Goal: Task Accomplishment & Management: Manage account settings

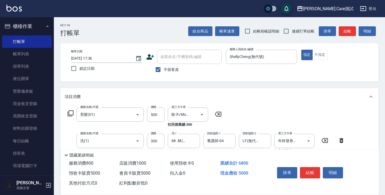
scroll to position [176, 0]
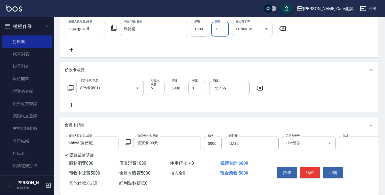
click at [220, 29] on input "1" at bounding box center [219, 29] width 17 height 15
type input "1"
click at [227, 62] on div "預收卡販賣" at bounding box center [219, 70] width 318 height 17
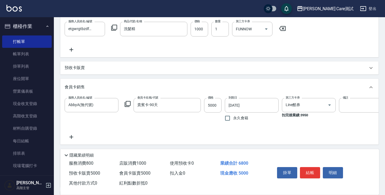
scroll to position [0, 0]
click at [227, 62] on div "預收卡販賣" at bounding box center [219, 68] width 318 height 13
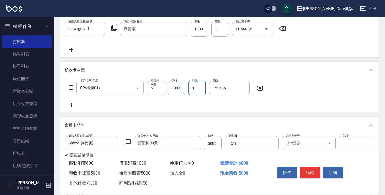
click at [196, 93] on input "1" at bounding box center [196, 88] width 17 height 15
type input "1"
click at [189, 59] on div "項目消費 服務名稱/代號 剪髮(01) 服務名稱/代號 價格 500 價格 第三方卡券 歐卡/Momo 第三方卡券 扣完後業績: 350 服務名稱/代號 洗(…" at bounding box center [219, 93] width 318 height 363
click at [71, 105] on icon at bounding box center [71, 105] width 4 height 4
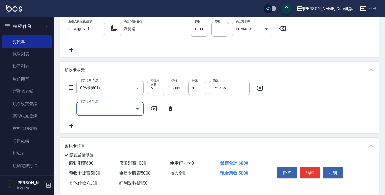
click at [86, 108] on input "卡券名稱/代號" at bounding box center [106, 108] width 54 height 9
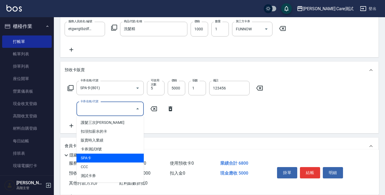
click at [92, 156] on span "SPA卡" at bounding box center [109, 158] width 67 height 9
type input "SPA卡(801)"
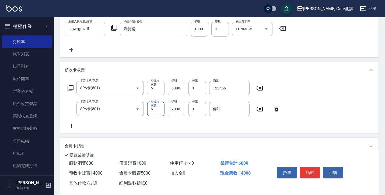
type input "6"
click at [181, 110] on input "9000" at bounding box center [176, 109] width 17 height 15
type input "700"
click at [201, 110] on input "1" at bounding box center [196, 109] width 17 height 15
type input "2"
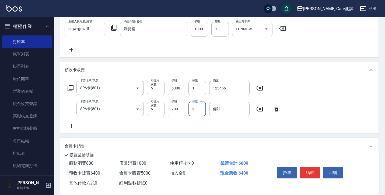
click at [195, 128] on div "卡券名稱/代號 SPA卡(801) 卡券名稱/代號 可使用次數 5 可使用次數 價格 5000 價格 張數 1 張數 備註 123456 備註 卡券名稱/代號…" at bounding box center [219, 105] width 309 height 48
click at [246, 110] on input "備註" at bounding box center [229, 109] width 40 height 15
click at [292, 130] on div "卡券名稱/代號 SPA卡(801) 卡券名稱/代號 可使用次數 5 可使用次數 價格 5000 價格 張數 1 張數 備註 123456 備註 卡券名稱/代號…" at bounding box center [219, 106] width 318 height 55
click at [275, 108] on icon at bounding box center [276, 109] width 4 height 5
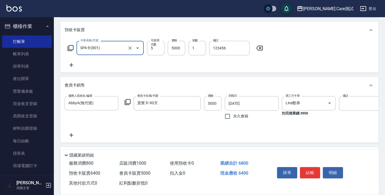
scroll to position [223, 0]
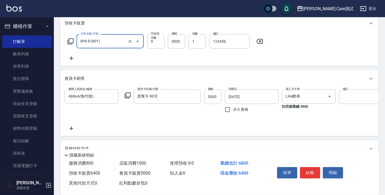
click at [99, 69] on div "項目消費 服務名稱/代號 剪髮(01) 服務名稱/代號 價格 500 價格 第三方卡券 歐卡/Momo 第三方卡券 扣完後業績: 350 服務名稱/代號 洗(…" at bounding box center [219, 46] width 318 height 363
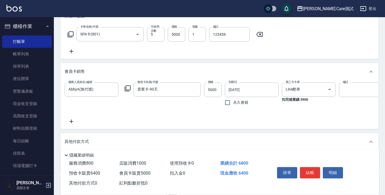
scroll to position [238, 0]
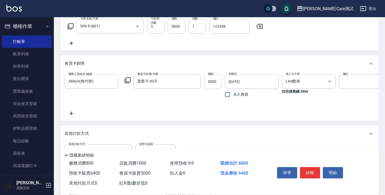
click at [212, 84] on input "5000" at bounding box center [212, 82] width 17 height 15
click at [231, 53] on div "項目消費 服務名稱/代號 剪髮(01) 服務名稱/代號 價格 500 價格 第三方卡券 歐卡/Momo 第三方卡券 扣完後業績: 350 服務名稱/代號 洗(…" at bounding box center [219, 31] width 318 height 363
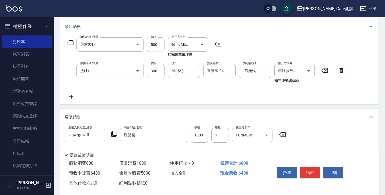
scroll to position [66, 0]
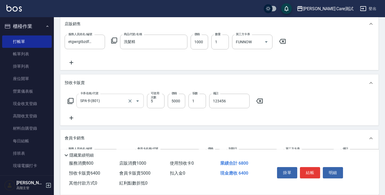
scroll to position [184, 0]
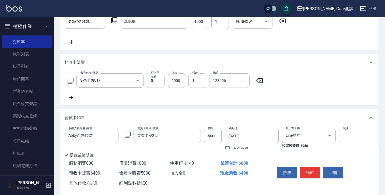
click at [72, 96] on icon at bounding box center [71, 97] width 13 height 6
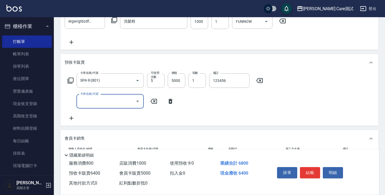
click at [111, 96] on div "卡券名稱/代號" at bounding box center [109, 101] width 67 height 14
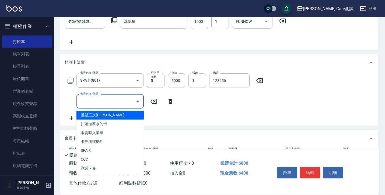
click at [111, 118] on span "護髮三次[PERSON_NAME]" at bounding box center [109, 115] width 67 height 9
type input "護髮三次卡(002)"
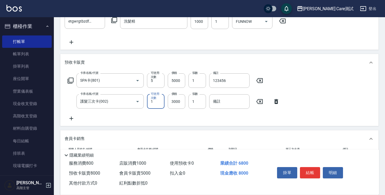
click at [274, 102] on icon at bounding box center [275, 101] width 13 height 6
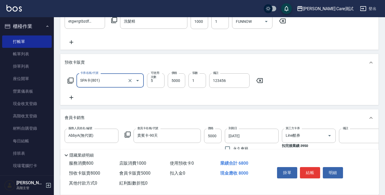
click at [72, 97] on icon at bounding box center [71, 97] width 13 height 6
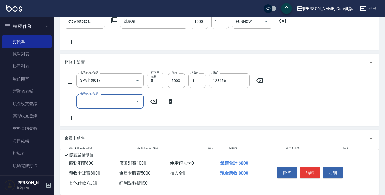
click at [167, 102] on icon at bounding box center [170, 101] width 13 height 6
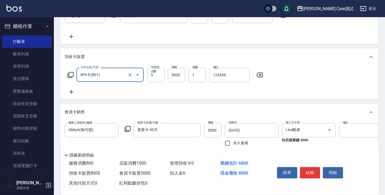
scroll to position [197, 0]
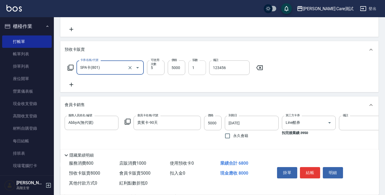
click at [194, 71] on input "1" at bounding box center [196, 68] width 17 height 15
click at [227, 97] on div "會員卡銷售" at bounding box center [219, 105] width 318 height 17
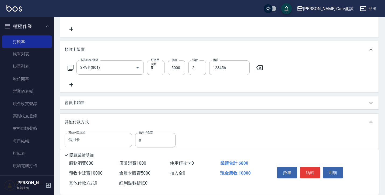
click at [222, 90] on div "卡券名稱/代號 SPA卡(801) 卡券名稱/代號 可使用次數 5 可使用次數 價格 5000 價格 張數 2 張數 備註 123456 備註" at bounding box center [219, 75] width 318 height 34
click at [212, 82] on div "卡券名稱/代號 SPA卡(801) 卡券名稱/代號 可使用次數 5 可使用次數 價格 5000 價格 張數 2 張數 備註 123456 備註" at bounding box center [219, 74] width 309 height 27
click at [197, 86] on div "卡券名稱/代號 SPA卡(801) 卡券名稱/代號 可使用次數 5 可使用次數 價格 5000 價格 張數 2 張數 備註 123456 備註" at bounding box center [219, 74] width 309 height 27
click at [66, 85] on icon at bounding box center [71, 85] width 13 height 6
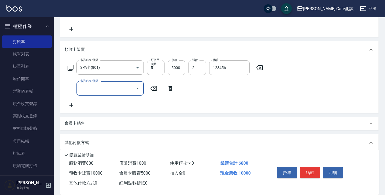
click at [199, 68] on input "2" at bounding box center [196, 68] width 17 height 15
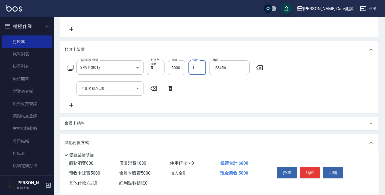
type input "1"
click at [132, 88] on input "卡券名稱/代號" at bounding box center [106, 88] width 54 height 9
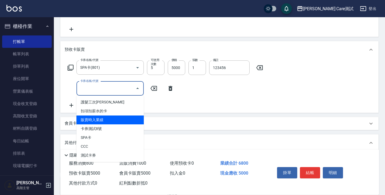
click at [123, 118] on span "販賣時入業績" at bounding box center [109, 120] width 67 height 9
type input "販賣時入業績(0079)"
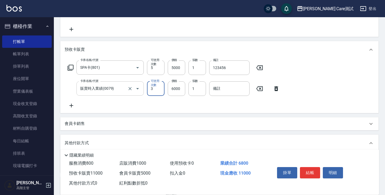
click at [135, 93] on div at bounding box center [133, 89] width 15 height 14
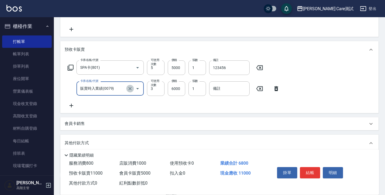
click at [131, 89] on icon "Clear" at bounding box center [129, 88] width 3 height 3
click at [135, 90] on icon "Open" at bounding box center [137, 88] width 6 height 6
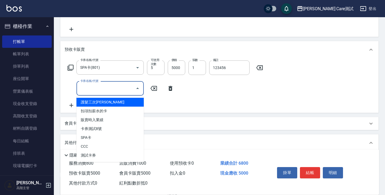
click at [106, 102] on span "護髮三次[PERSON_NAME]" at bounding box center [109, 102] width 67 height 9
type input "護髮三次卡(002)"
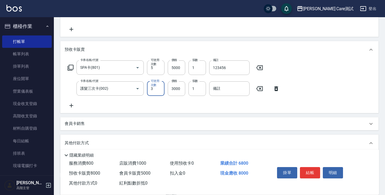
type input "3"
click at [199, 115] on div "項目消費 服務名稱/代號 剪髮(01) 服務名稱/代號 價格 500 價格 第三方卡券 歐卡/Momo 第三方卡券 扣完後業績: 350 服務名稱/代號 洗(…" at bounding box center [219, 56] width 318 height 331
click at [177, 90] on input "3000" at bounding box center [176, 89] width 17 height 15
click at [191, 113] on div "項目消費 服務名稱/代號 剪髮(01) 服務名稱/代號 價格 500 價格 第三方卡券 歐卡/Momo 第三方卡券 扣完後業績: 350 服務名稱/代號 洗(…" at bounding box center [219, 56] width 318 height 331
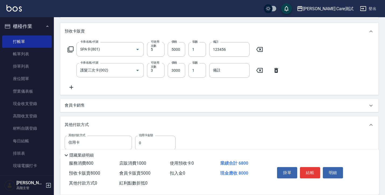
scroll to position [227, 0]
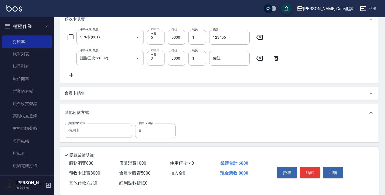
click at [183, 98] on div "會員卡銷售" at bounding box center [219, 93] width 318 height 13
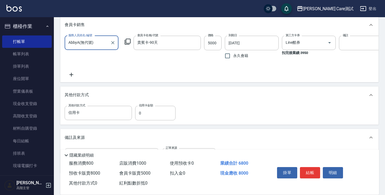
scroll to position [317, 0]
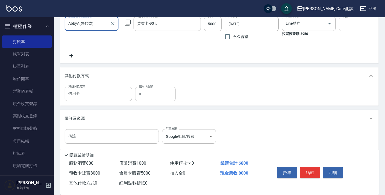
click at [144, 98] on input "0" at bounding box center [155, 94] width 40 height 15
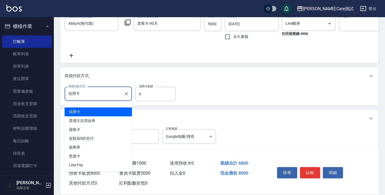
click at [115, 97] on input "信用卡" at bounding box center [94, 93] width 54 height 9
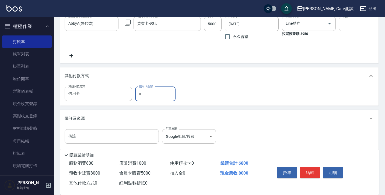
click at [144, 101] on input "0" at bounding box center [155, 94] width 40 height 15
type input "2000"
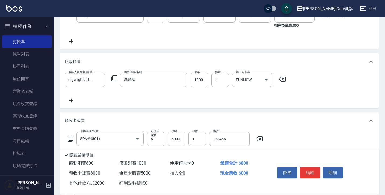
scroll to position [125, 0]
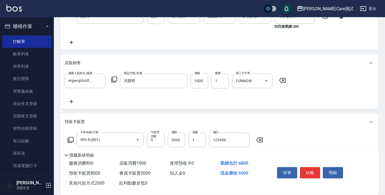
drag, startPoint x: 72, startPoint y: 63, endPoint x: 62, endPoint y: 63, distance: 10.5
click at [62, 63] on div "店販銷售" at bounding box center [219, 62] width 318 height 17
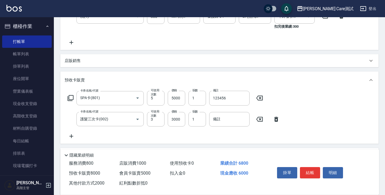
drag, startPoint x: 62, startPoint y: 63, endPoint x: 73, endPoint y: 63, distance: 11.3
click at [73, 63] on div "店販銷售" at bounding box center [219, 60] width 318 height 13
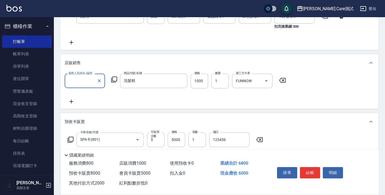
scroll to position [0, 0]
click at [73, 63] on p "店販銷售" at bounding box center [73, 63] width 16 height 6
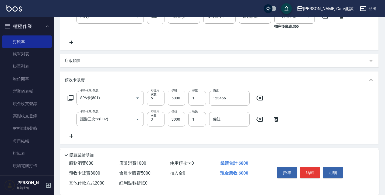
click at [73, 63] on p "店販銷售" at bounding box center [73, 61] width 16 height 6
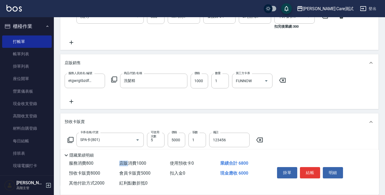
drag, startPoint x: 127, startPoint y: 161, endPoint x: 121, endPoint y: 161, distance: 6.5
click at [121, 161] on span "店販消費 1000" at bounding box center [132, 163] width 27 height 5
copy span "店販"
click at [135, 163] on span "店販消費 1000" at bounding box center [132, 163] width 27 height 5
click at [292, 8] on button "save" at bounding box center [286, 8] width 11 height 11
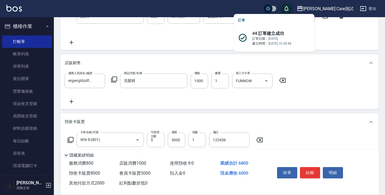
click at [292, 8] on button "save" at bounding box center [286, 8] width 11 height 11
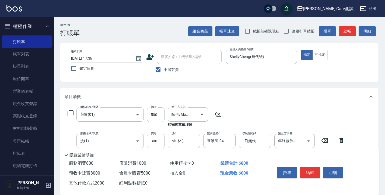
click at [289, 11] on icon "save" at bounding box center [286, 8] width 6 height 6
click at [289, 8] on icon "save" at bounding box center [286, 8] width 6 height 6
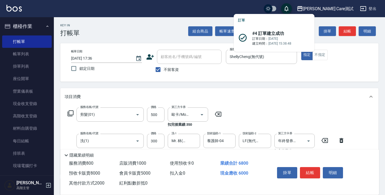
click at [289, 8] on icon "save" at bounding box center [286, 8] width 6 height 6
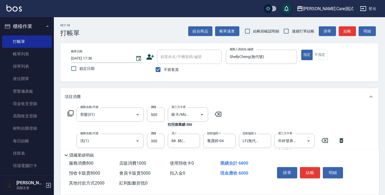
click at [136, 33] on div "Key In 打帳單 組合商品 帳單速查 結帳前確認明細 連續打單結帳 掛單 結帳 明細" at bounding box center [216, 27] width 324 height 20
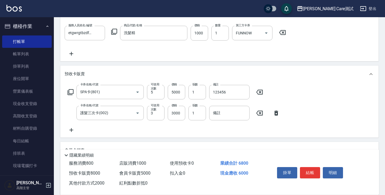
scroll to position [172, 0]
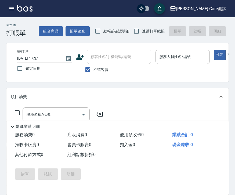
click at [92, 7] on div "Jean Care測試 登出" at bounding box center [117, 8] width 235 height 17
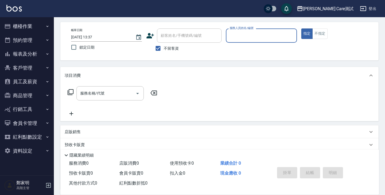
scroll to position [34, 0]
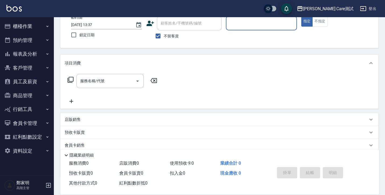
click at [46, 151] on icon "button" at bounding box center [47, 151] width 4 height 4
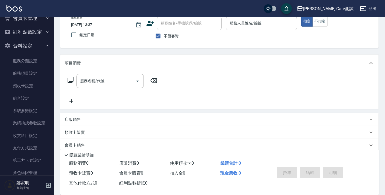
scroll to position [118, 0]
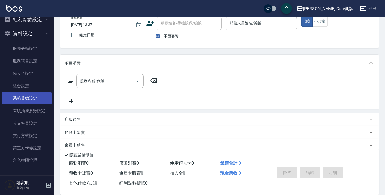
click at [29, 98] on link "系統參數設定" at bounding box center [26, 98] width 49 height 12
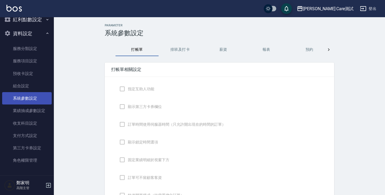
checkbox input "true"
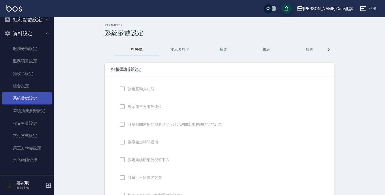
checkbox input "true"
type input "感熱紙(57mm)"
type input "NICKNAME"
type input "LASTORDER"
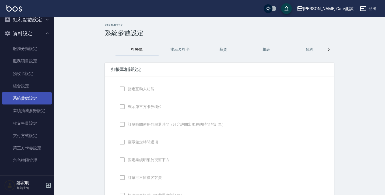
checkbox input "true"
type input "www.yjtytytytj"
checkbox input "true"
type textarea "hello"
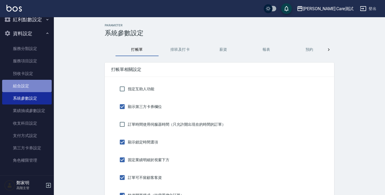
click at [27, 81] on link "組合設定" at bounding box center [26, 86] width 49 height 12
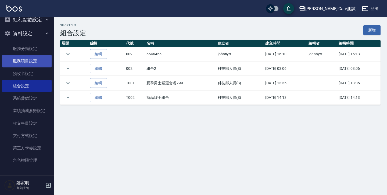
click at [26, 66] on link "服務項目設定" at bounding box center [26, 61] width 49 height 12
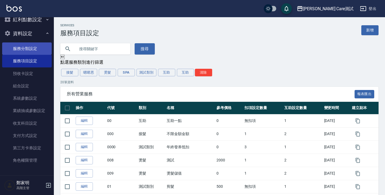
click at [24, 51] on link "服務分類設定" at bounding box center [26, 49] width 49 height 12
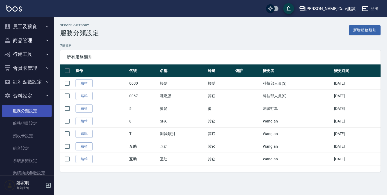
scroll to position [28, 0]
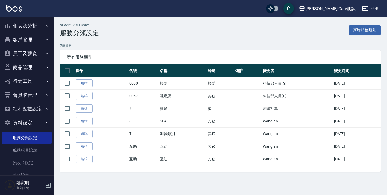
click at [33, 110] on button "紅利點數設定" at bounding box center [26, 109] width 49 height 14
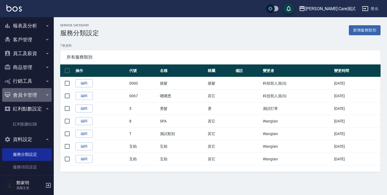
click at [27, 98] on button "會員卡管理" at bounding box center [26, 95] width 49 height 14
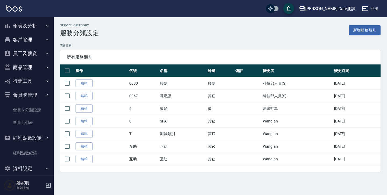
click at [21, 79] on button "行銷工具" at bounding box center [26, 81] width 49 height 14
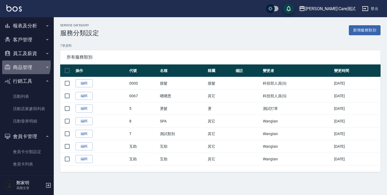
click at [18, 64] on button "商品管理" at bounding box center [26, 68] width 49 height 14
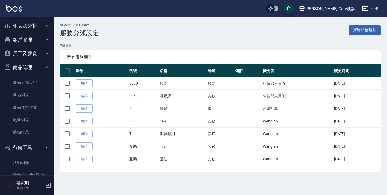
click at [20, 69] on button "商品管理" at bounding box center [26, 68] width 49 height 14
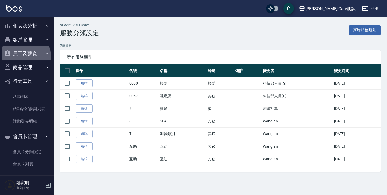
click at [21, 56] on button "員工及薪資" at bounding box center [26, 54] width 49 height 14
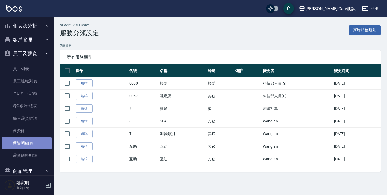
click at [29, 143] on link "薪資明細表" at bounding box center [26, 143] width 49 height 12
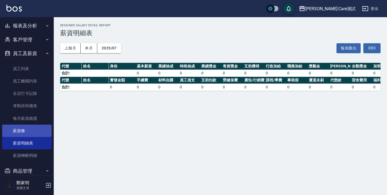
click at [23, 130] on link "薪資條" at bounding box center [26, 131] width 49 height 12
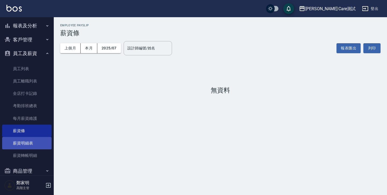
click at [33, 143] on link "薪資明細表" at bounding box center [26, 143] width 49 height 12
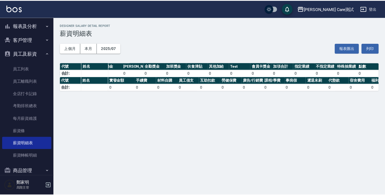
scroll to position [0, 207]
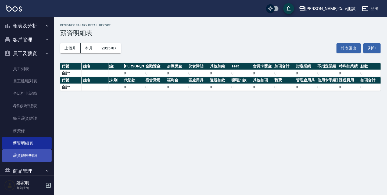
click at [41, 156] on link "薪資轉帳明細" at bounding box center [26, 156] width 49 height 12
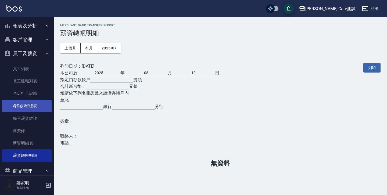
click at [35, 110] on link "考勤排班總表" at bounding box center [26, 106] width 49 height 12
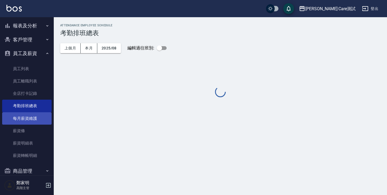
click at [35, 119] on link "每月薪資維護" at bounding box center [26, 118] width 49 height 12
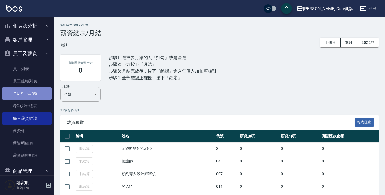
click at [31, 95] on link "全店打卡記錄" at bounding box center [26, 93] width 49 height 12
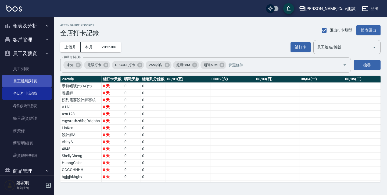
click at [32, 80] on link "員工離職列表" at bounding box center [26, 81] width 49 height 12
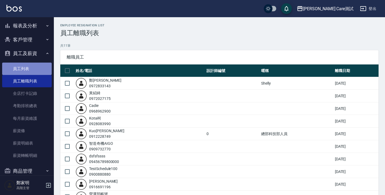
click at [28, 69] on link "員工列表" at bounding box center [26, 69] width 49 height 12
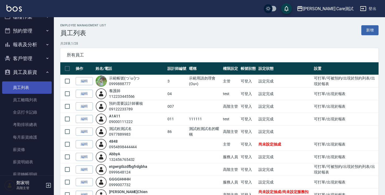
scroll to position [9, 0]
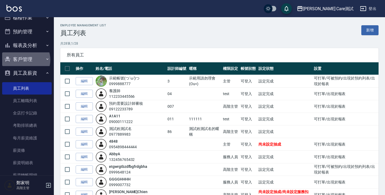
click at [24, 60] on button "客戶管理" at bounding box center [26, 59] width 49 height 14
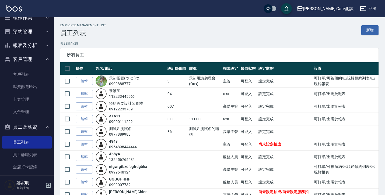
click at [32, 124] on button "員工及薪資" at bounding box center [26, 127] width 49 height 14
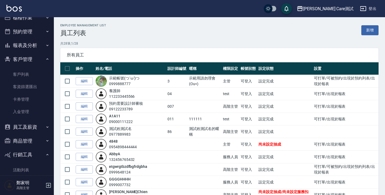
click at [40, 155] on button "行銷工具" at bounding box center [26, 155] width 49 height 14
click at [35, 165] on button "會員卡管理" at bounding box center [26, 169] width 49 height 14
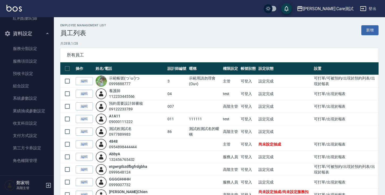
click at [45, 34] on icon "button" at bounding box center [47, 33] width 4 height 4
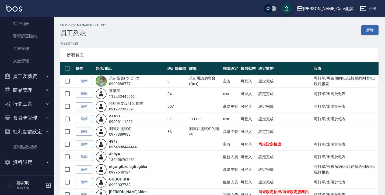
scroll to position [59, 0]
click at [38, 133] on button "紅利點數設定" at bounding box center [26, 132] width 49 height 14
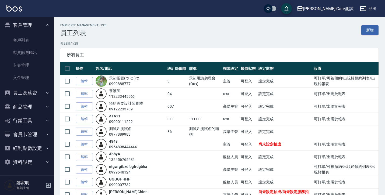
scroll to position [0, 0]
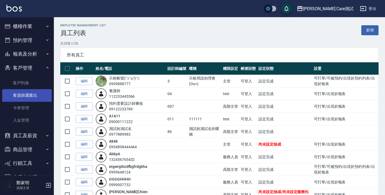
click at [32, 97] on link "客資篩選匯出" at bounding box center [26, 95] width 49 height 12
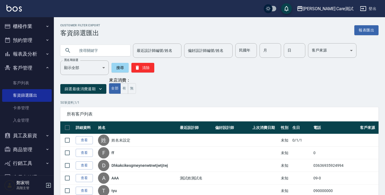
click at [45, 66] on icon "button" at bounding box center [47, 68] width 4 height 4
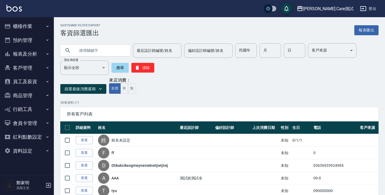
click at [41, 54] on button "報表及分析" at bounding box center [26, 54] width 49 height 14
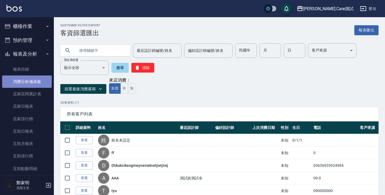
click at [30, 83] on link "消費分析儀表板" at bounding box center [26, 82] width 49 height 12
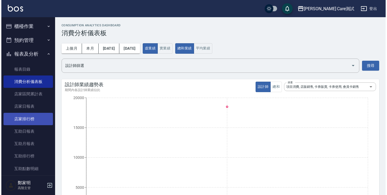
scroll to position [95, 0]
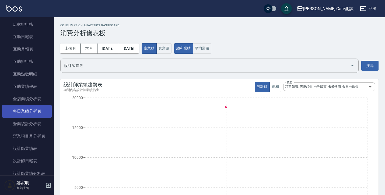
click at [27, 116] on link "每日業績分析表" at bounding box center [26, 111] width 49 height 12
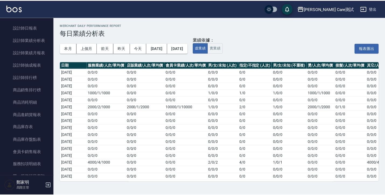
scroll to position [174, 0]
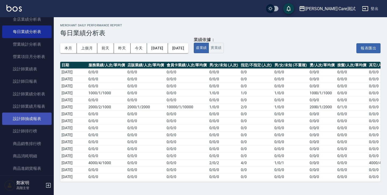
click at [26, 121] on link "設計師抽成報表" at bounding box center [26, 119] width 49 height 12
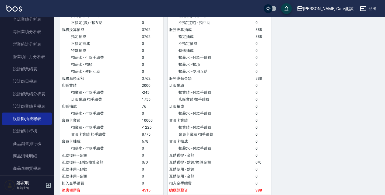
scroll to position [140, 0]
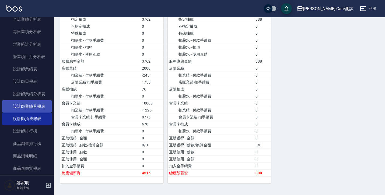
click at [35, 110] on link "設計師業績月報表" at bounding box center [26, 106] width 49 height 12
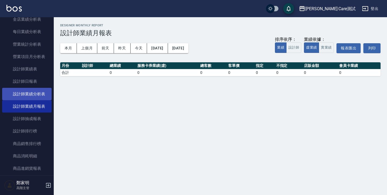
click at [22, 89] on link "設計師業績分析表" at bounding box center [26, 94] width 49 height 12
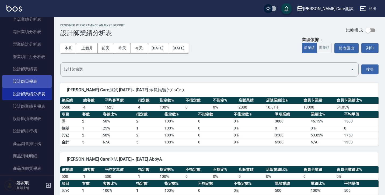
click at [22, 76] on link "設計師日報表" at bounding box center [26, 81] width 49 height 12
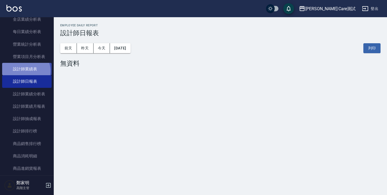
click at [22, 71] on link "設計師業績表" at bounding box center [26, 69] width 49 height 12
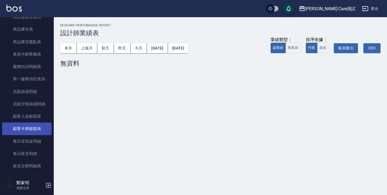
scroll to position [365, 0]
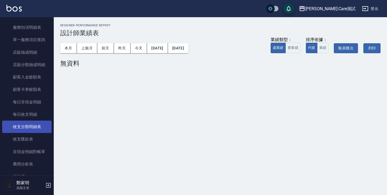
click at [26, 129] on link "收支分類明細表" at bounding box center [26, 127] width 49 height 12
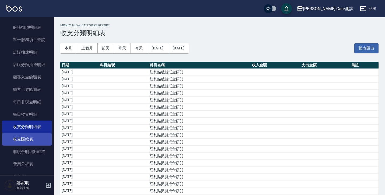
click at [26, 144] on link "收支匯款表" at bounding box center [26, 139] width 49 height 12
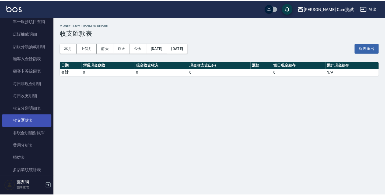
scroll to position [386, 0]
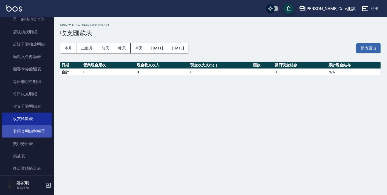
click at [25, 133] on link "非現金明細對帳單" at bounding box center [26, 131] width 49 height 12
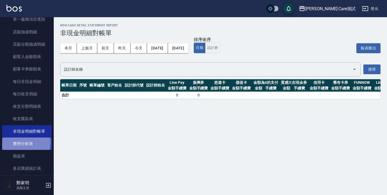
click at [24, 142] on link "費用分析表" at bounding box center [26, 144] width 49 height 12
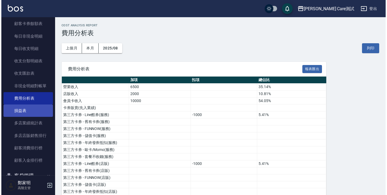
scroll to position [443, 0]
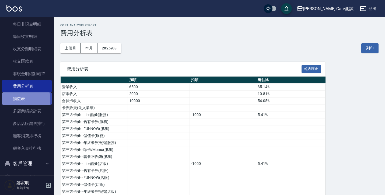
click at [23, 100] on link "損益表" at bounding box center [26, 99] width 49 height 12
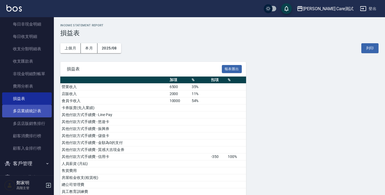
click at [25, 112] on link "多店業績統計表" at bounding box center [26, 111] width 49 height 12
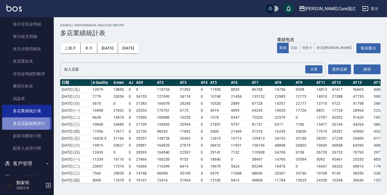
click at [26, 123] on link "多店店販銷售排行" at bounding box center [26, 124] width 49 height 12
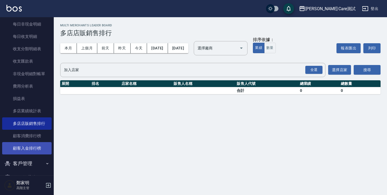
click at [29, 142] on link "顧客入金排行榜" at bounding box center [26, 148] width 49 height 12
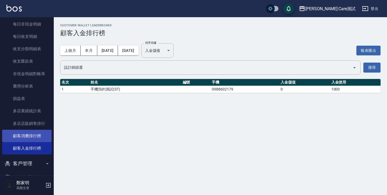
click at [27, 136] on link "顧客消費排行榜" at bounding box center [26, 136] width 49 height 12
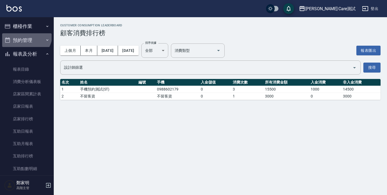
click at [23, 34] on button "預約管理" at bounding box center [26, 40] width 49 height 14
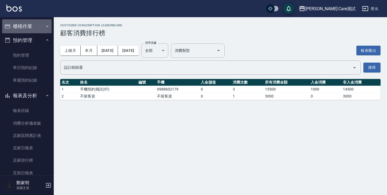
click at [31, 27] on button "櫃檯作業" at bounding box center [26, 26] width 49 height 14
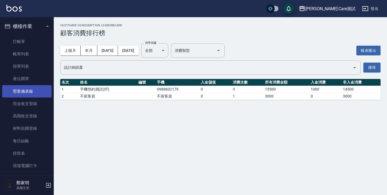
click at [25, 92] on link "營業儀表板" at bounding box center [26, 91] width 49 height 12
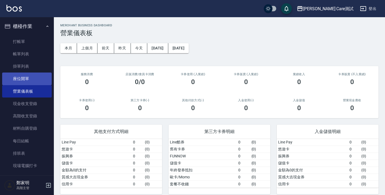
click at [27, 80] on link "座位開單" at bounding box center [26, 79] width 49 height 12
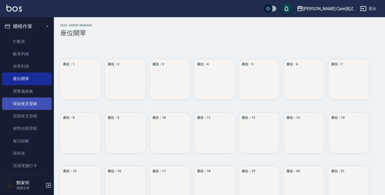
click at [31, 104] on link "現金收支登錄" at bounding box center [26, 104] width 49 height 12
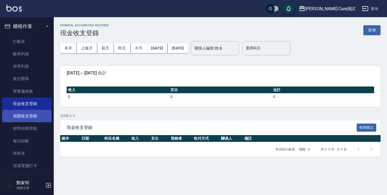
click at [34, 116] on link "高階收支登錄" at bounding box center [26, 116] width 49 height 12
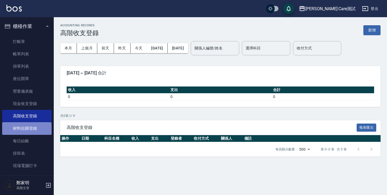
click at [36, 128] on link "材料自購登錄" at bounding box center [26, 128] width 49 height 12
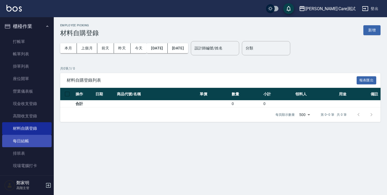
click at [37, 140] on link "每日結帳" at bounding box center [26, 141] width 49 height 12
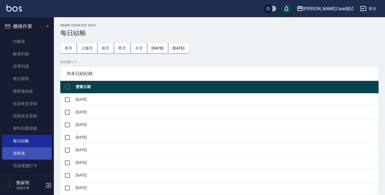
click at [37, 151] on link "排班表" at bounding box center [26, 153] width 49 height 12
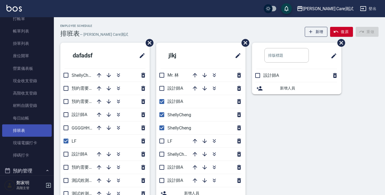
scroll to position [46, 0]
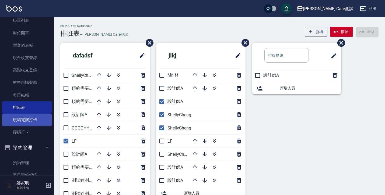
click at [34, 119] on link "現場電腦打卡" at bounding box center [26, 120] width 49 height 12
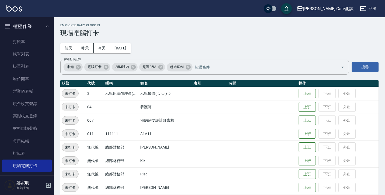
click at [21, 35] on ul "打帳單 帳單列表 掛單列表 座位開單 營業儀表板 現金收支登錄 高階收支登錄 材料自購登錄 每日結帳 排班表 現場電腦打卡 掃碼打卡" at bounding box center [26, 110] width 49 height 154
click at [22, 39] on link "打帳單" at bounding box center [26, 42] width 49 height 12
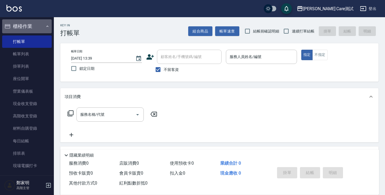
click at [47, 23] on button "櫃檯作業" at bounding box center [26, 26] width 49 height 14
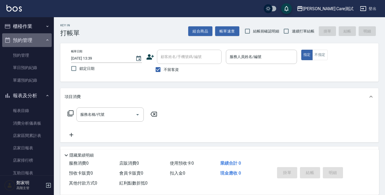
click at [45, 39] on icon "button" at bounding box center [47, 40] width 4 height 4
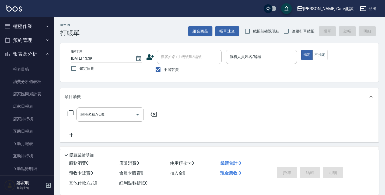
click at [48, 55] on button "報表及分析" at bounding box center [26, 54] width 49 height 14
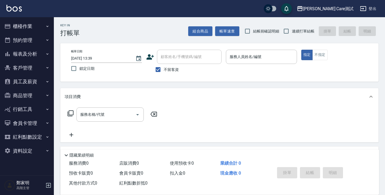
scroll to position [68, 0]
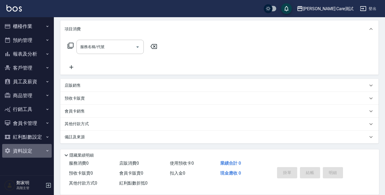
click at [34, 151] on button "資料設定" at bounding box center [26, 151] width 49 height 14
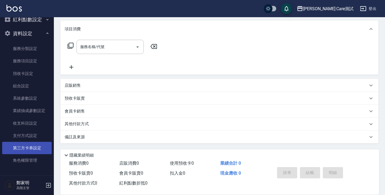
click at [34, 149] on link "第三方卡券設定" at bounding box center [26, 148] width 49 height 12
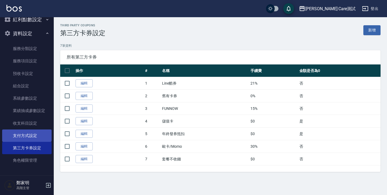
click at [21, 134] on link "支付方式設定" at bounding box center [26, 136] width 49 height 12
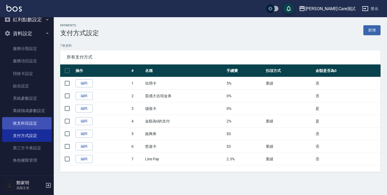
click at [22, 125] on link "收支科目設定" at bounding box center [26, 123] width 49 height 12
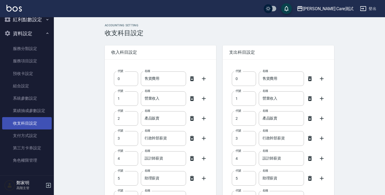
click at [22, 118] on link "收支科目設定" at bounding box center [26, 123] width 49 height 12
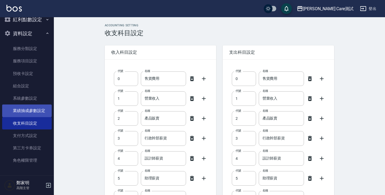
click at [22, 115] on link "業績抽成參數設定" at bounding box center [26, 111] width 49 height 12
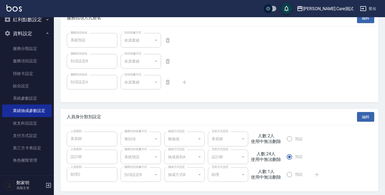
scroll to position [294, 0]
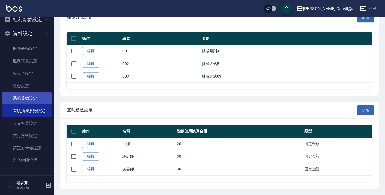
click at [31, 95] on link "系統參數設定" at bounding box center [26, 98] width 49 height 12
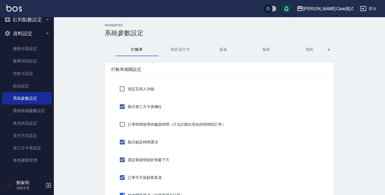
click at [181, 46] on button "排班及打卡" at bounding box center [179, 49] width 43 height 13
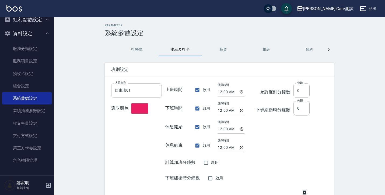
click at [229, 55] on button "薪資" at bounding box center [222, 49] width 43 height 13
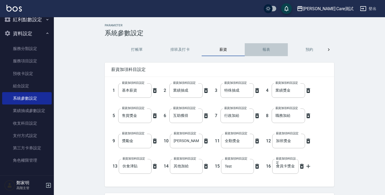
click at [277, 53] on button "報表" at bounding box center [266, 49] width 43 height 13
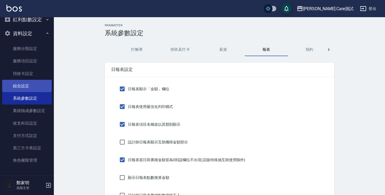
click at [21, 89] on link "組合設定" at bounding box center [26, 86] width 49 height 12
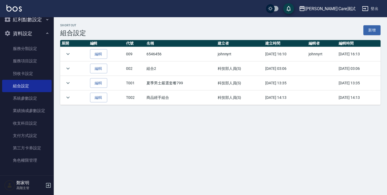
click at [204, 25] on div "shortcut 組合設定 新增" at bounding box center [220, 30] width 321 height 13
click at [31, 76] on link "預收卡設定" at bounding box center [26, 74] width 49 height 12
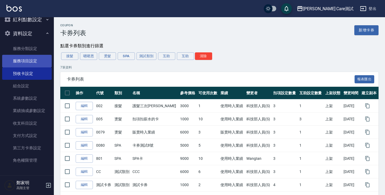
click at [26, 60] on link "服務項目設定" at bounding box center [26, 61] width 49 height 12
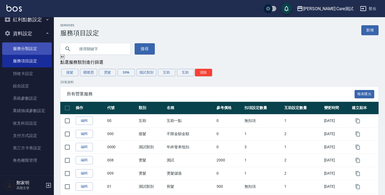
click at [22, 49] on link "服務分類設定" at bounding box center [26, 49] width 49 height 12
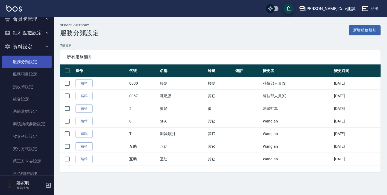
scroll to position [99, 0]
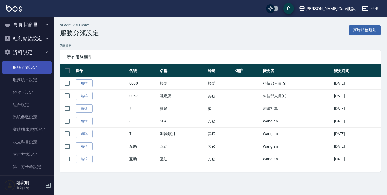
click at [22, 50] on button "資料設定" at bounding box center [26, 52] width 49 height 14
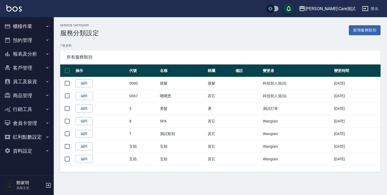
scroll to position [0, 0]
click at [40, 118] on button "會員卡管理" at bounding box center [26, 123] width 49 height 14
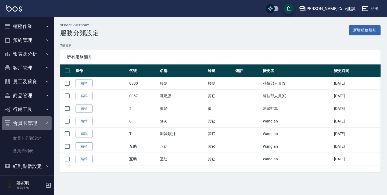
click at [37, 118] on button "會員卡管理" at bounding box center [26, 123] width 49 height 14
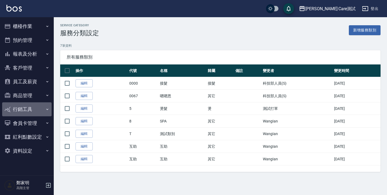
click at [32, 110] on button "行銷工具" at bounding box center [26, 109] width 49 height 14
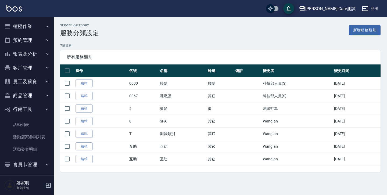
click at [32, 110] on button "行銷工具" at bounding box center [26, 109] width 49 height 14
click at [28, 100] on button "商品管理" at bounding box center [26, 96] width 49 height 14
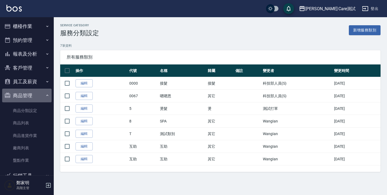
click at [38, 93] on button "商品管理" at bounding box center [26, 96] width 49 height 14
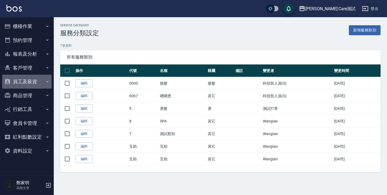
click at [34, 77] on button "員工及薪資" at bounding box center [26, 82] width 49 height 14
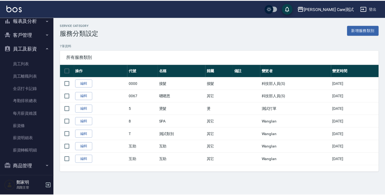
scroll to position [42, 0]
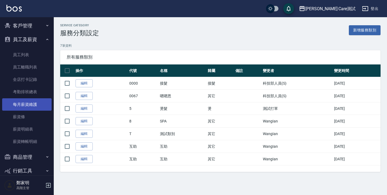
click at [33, 103] on link "每月薪資維護" at bounding box center [26, 104] width 49 height 12
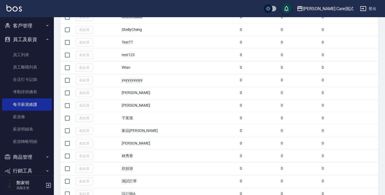
scroll to position [306, 0]
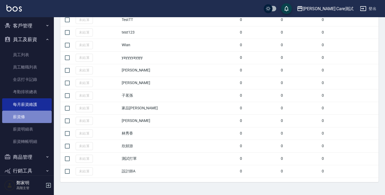
click at [37, 121] on link "薪資條" at bounding box center [26, 117] width 49 height 12
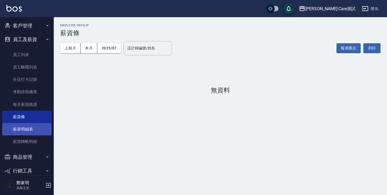
click at [36, 132] on link "薪資明細表" at bounding box center [26, 129] width 49 height 12
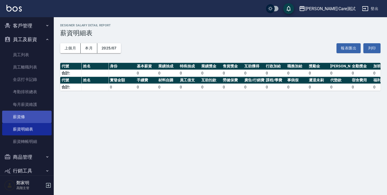
click at [34, 117] on link "薪資條" at bounding box center [26, 117] width 49 height 12
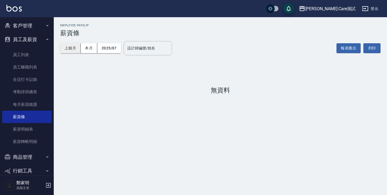
click at [79, 47] on button "上個月" at bounding box center [70, 48] width 20 height 10
click at [91, 47] on button "本月" at bounding box center [89, 48] width 17 height 10
click at [113, 49] on button "2025/08" at bounding box center [109, 48] width 24 height 10
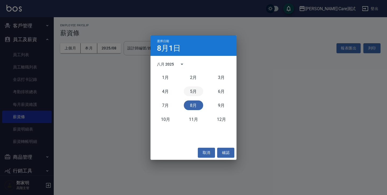
click at [197, 90] on button "5月" at bounding box center [193, 92] width 19 height 10
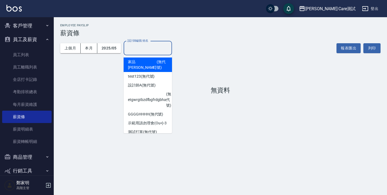
click at [127, 44] on input "設計師編號/姓名" at bounding box center [148, 48] width 44 height 9
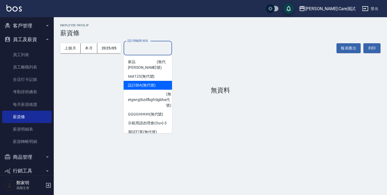
click at [141, 81] on div "設計師A (無代號)" at bounding box center [148, 85] width 48 height 9
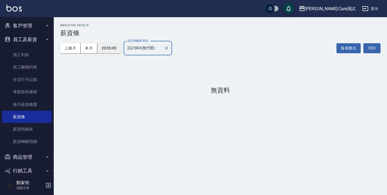
click at [111, 45] on button "2025/05" at bounding box center [109, 48] width 24 height 10
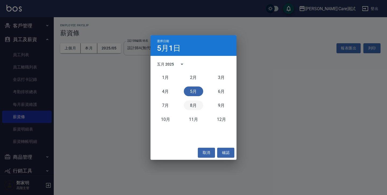
click at [194, 105] on button "8月" at bounding box center [193, 106] width 19 height 10
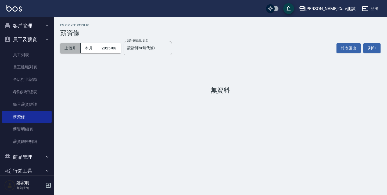
click at [74, 48] on button "上個月" at bounding box center [70, 48] width 20 height 10
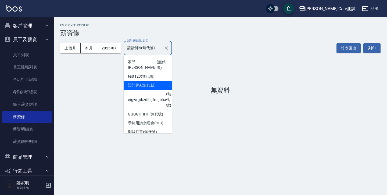
click at [138, 46] on input "設計師A(無代號)" at bounding box center [144, 48] width 36 height 9
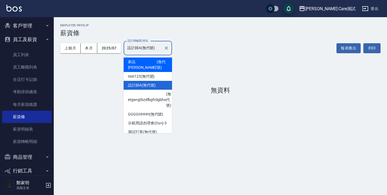
click at [149, 64] on div "家品IAN (無代號)" at bounding box center [148, 65] width 48 height 15
type input "家品IAN(無代號)"
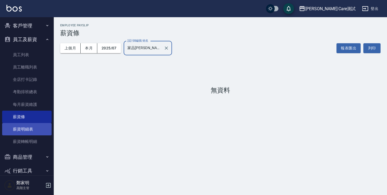
click at [14, 127] on link "薪資明細表" at bounding box center [26, 129] width 49 height 12
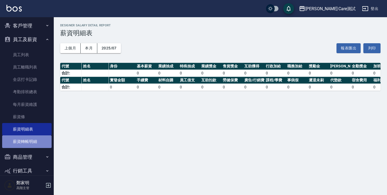
click at [33, 141] on link "薪資轉帳明細" at bounding box center [26, 142] width 49 height 12
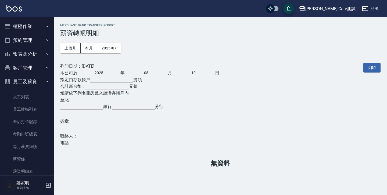
click at [24, 81] on button "員工及薪資" at bounding box center [26, 82] width 49 height 14
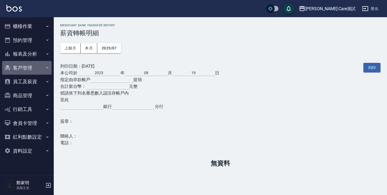
click at [24, 70] on button "客戶管理" at bounding box center [26, 68] width 49 height 14
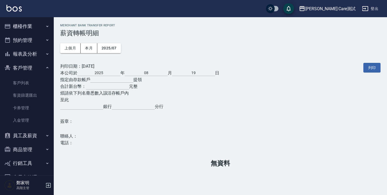
click at [24, 70] on button "客戶管理" at bounding box center [26, 68] width 49 height 14
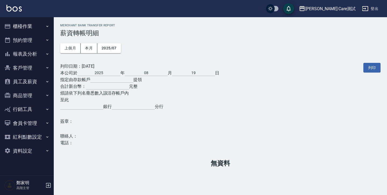
click at [24, 65] on button "客戶管理" at bounding box center [26, 68] width 49 height 14
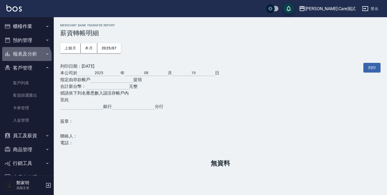
click at [25, 61] on button "報表及分析" at bounding box center [26, 54] width 49 height 14
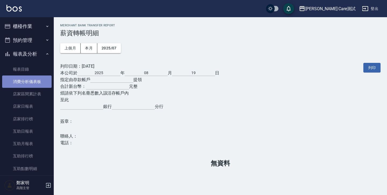
click at [28, 82] on link "消費分析儀表板" at bounding box center [26, 82] width 49 height 12
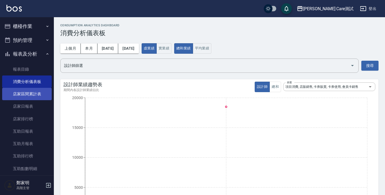
click at [31, 97] on link "店家區間累計表" at bounding box center [26, 94] width 49 height 12
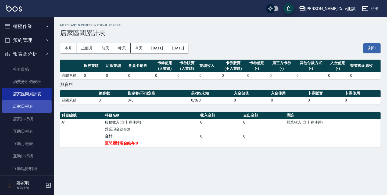
click at [29, 103] on link "店家日報表" at bounding box center [26, 106] width 49 height 12
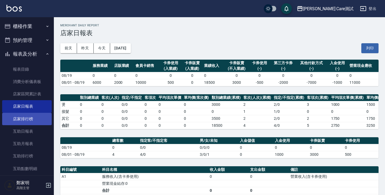
click at [10, 117] on link "店家排行榜" at bounding box center [26, 119] width 49 height 12
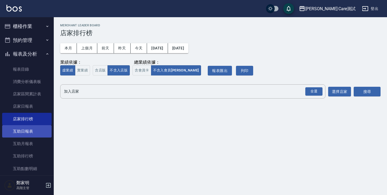
click at [13, 133] on link "互助日報表" at bounding box center [26, 131] width 49 height 12
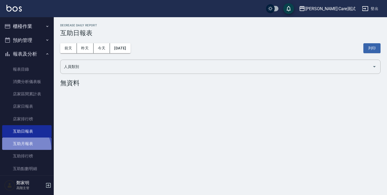
click at [18, 150] on link "互助月報表" at bounding box center [26, 144] width 49 height 12
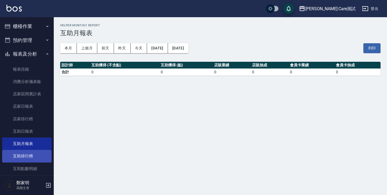
click at [22, 160] on link "互助排行榜" at bounding box center [26, 156] width 49 height 12
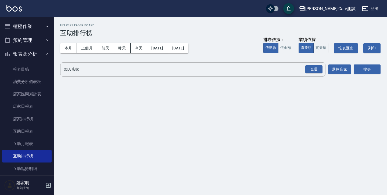
click at [24, 177] on div "鄭家明 高階主管" at bounding box center [27, 185] width 54 height 19
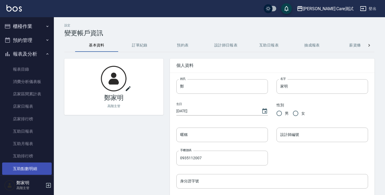
click at [25, 166] on link "互助點數明細" at bounding box center [26, 169] width 49 height 12
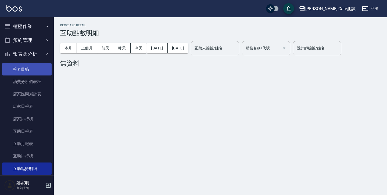
click at [25, 71] on link "報表目錄" at bounding box center [26, 69] width 49 height 12
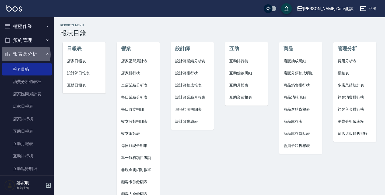
click at [26, 55] on button "報表及分析" at bounding box center [26, 54] width 49 height 14
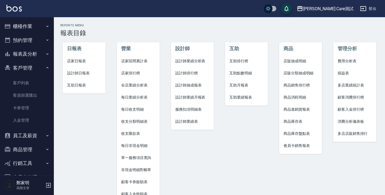
click at [366, 83] on span "多店業績統計表" at bounding box center [354, 86] width 34 height 6
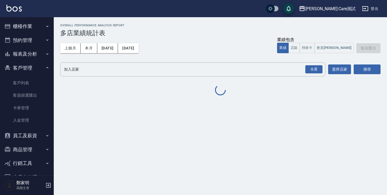
click at [37, 52] on button "報表及分析" at bounding box center [26, 54] width 49 height 14
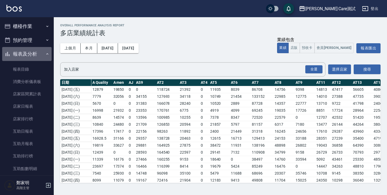
click at [33, 54] on button "報表及分析" at bounding box center [26, 54] width 49 height 14
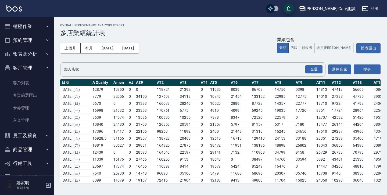
click at [33, 46] on button "預約管理" at bounding box center [26, 40] width 49 height 14
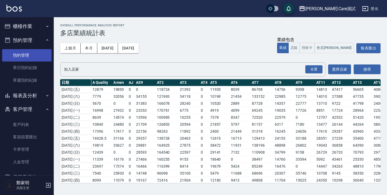
click at [30, 58] on link "預約管理" at bounding box center [26, 55] width 49 height 12
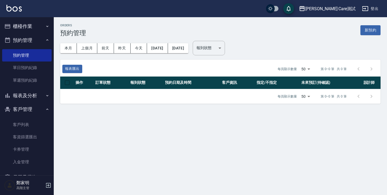
click at [31, 112] on button "客戶管理" at bounding box center [26, 109] width 49 height 14
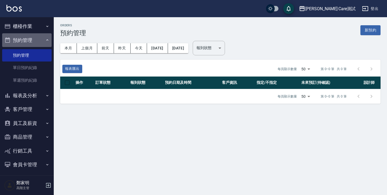
click at [31, 42] on button "預約管理" at bounding box center [26, 40] width 49 height 14
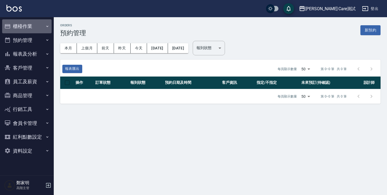
click at [33, 28] on button "櫃檯作業" at bounding box center [26, 26] width 49 height 14
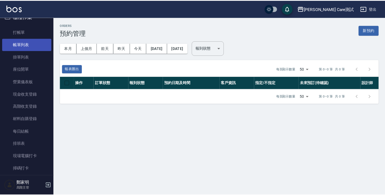
scroll to position [13, 0]
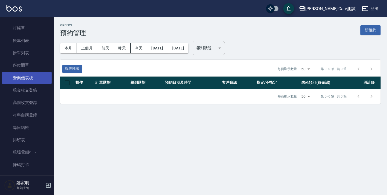
click at [31, 77] on link "營業儀表板" at bounding box center [26, 78] width 49 height 12
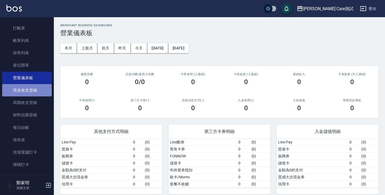
click at [32, 91] on link "現金收支登錄" at bounding box center [26, 90] width 49 height 12
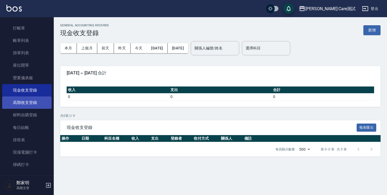
click at [36, 108] on link "高階收支登錄" at bounding box center [26, 103] width 49 height 12
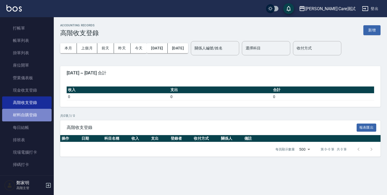
click at [34, 114] on link "材料自購登錄" at bounding box center [26, 115] width 49 height 12
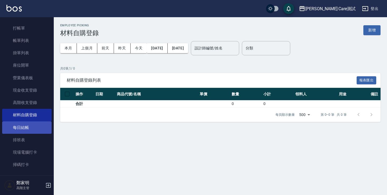
click at [28, 125] on link "每日結帳" at bounding box center [26, 128] width 49 height 12
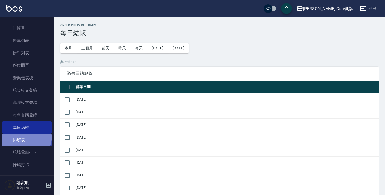
click at [26, 136] on link "排班表" at bounding box center [26, 140] width 49 height 12
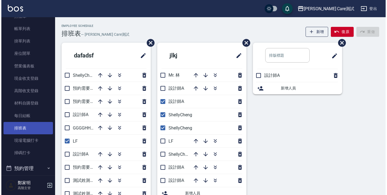
scroll to position [37, 0]
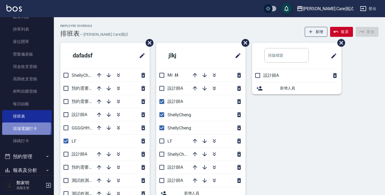
click at [26, 128] on link "現場電腦打卡" at bounding box center [26, 129] width 49 height 12
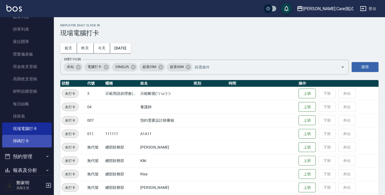
click at [25, 137] on link "掃碼打卡" at bounding box center [26, 141] width 49 height 12
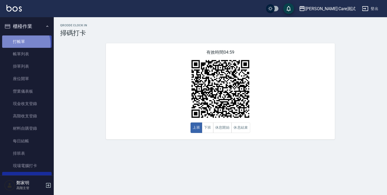
click at [20, 44] on link "打帳單" at bounding box center [26, 42] width 49 height 12
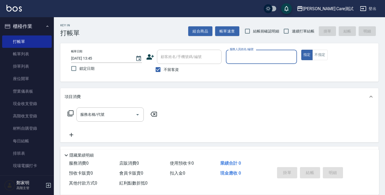
click at [27, 27] on button "櫃檯作業" at bounding box center [26, 26] width 49 height 14
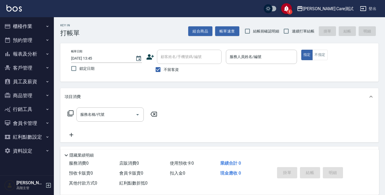
click at [30, 149] on button "資料設定" at bounding box center [26, 151] width 49 height 14
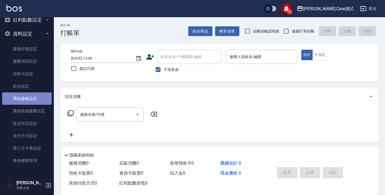
click at [29, 97] on link "系統參數設定" at bounding box center [26, 99] width 49 height 12
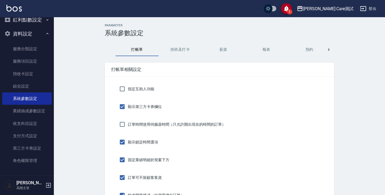
scroll to position [39, 0]
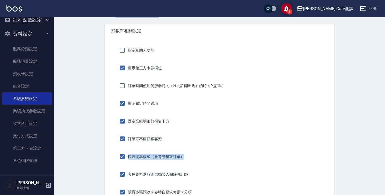
drag, startPoint x: 109, startPoint y: 157, endPoint x: 185, endPoint y: 157, distance: 76.1
copy span "快速開單模式（於背景建立訂單）"
